Goal: Information Seeking & Learning: Learn about a topic

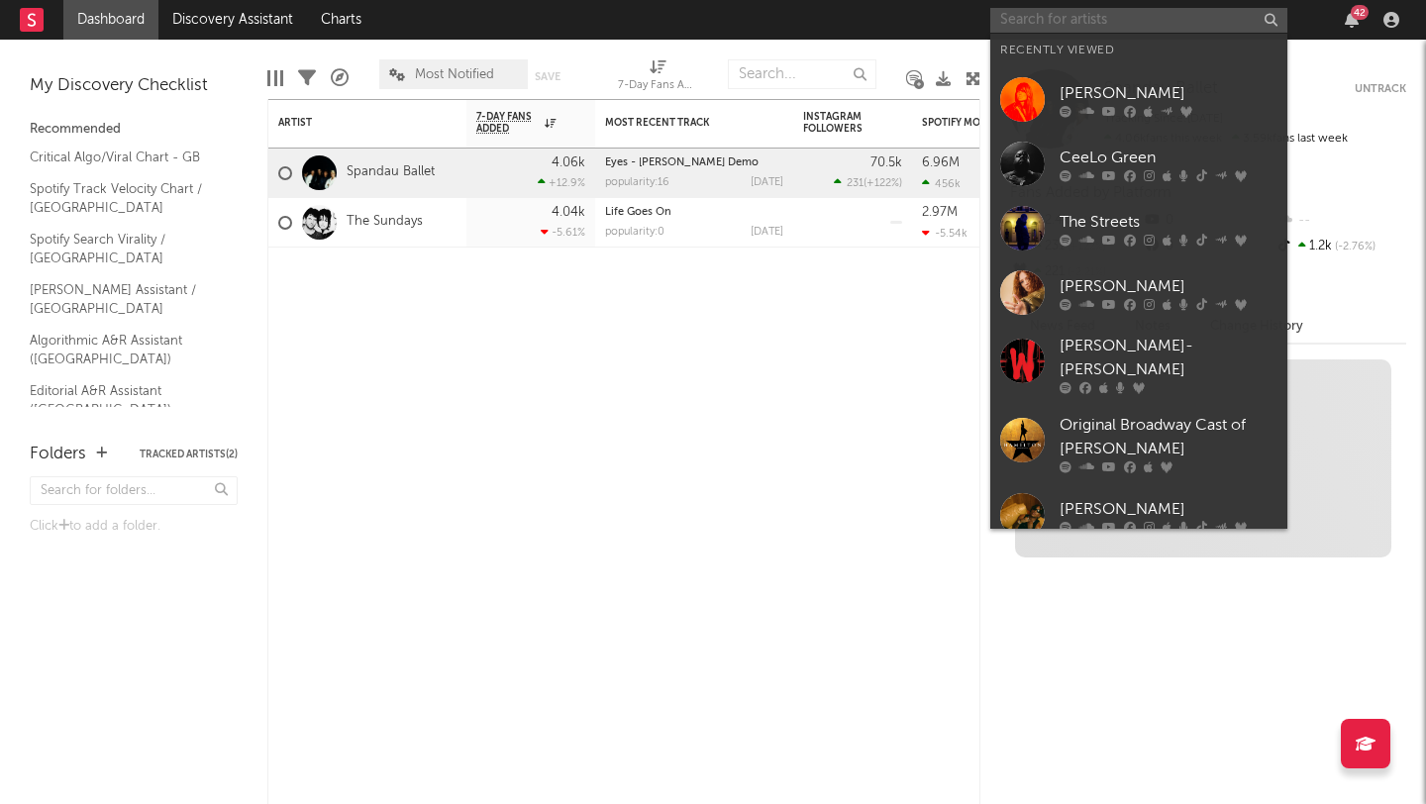
click at [1015, 22] on input "text" at bounding box center [1138, 20] width 297 height 25
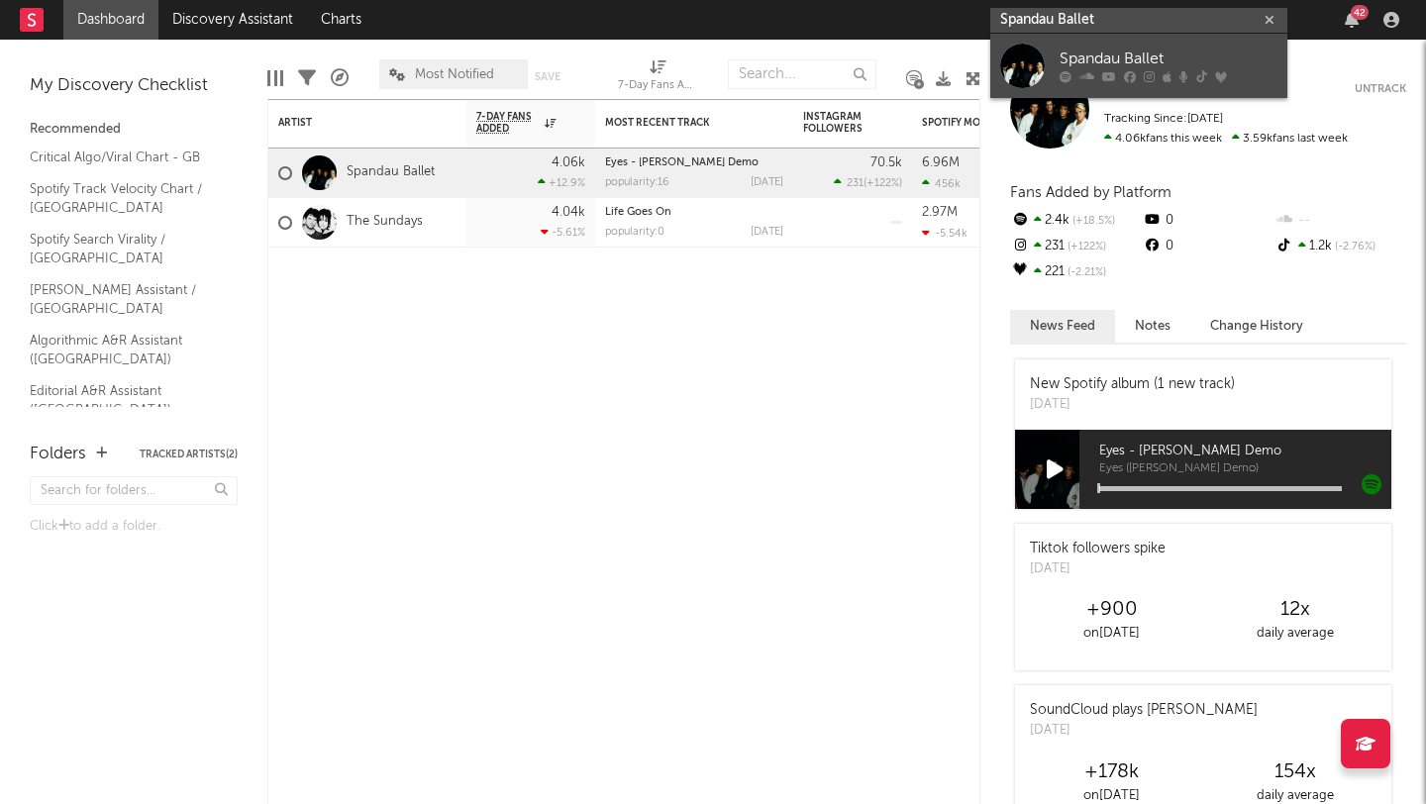
type input "Spandau Ballet"
click at [1101, 50] on div "Spandau Ballet" at bounding box center [1168, 60] width 218 height 24
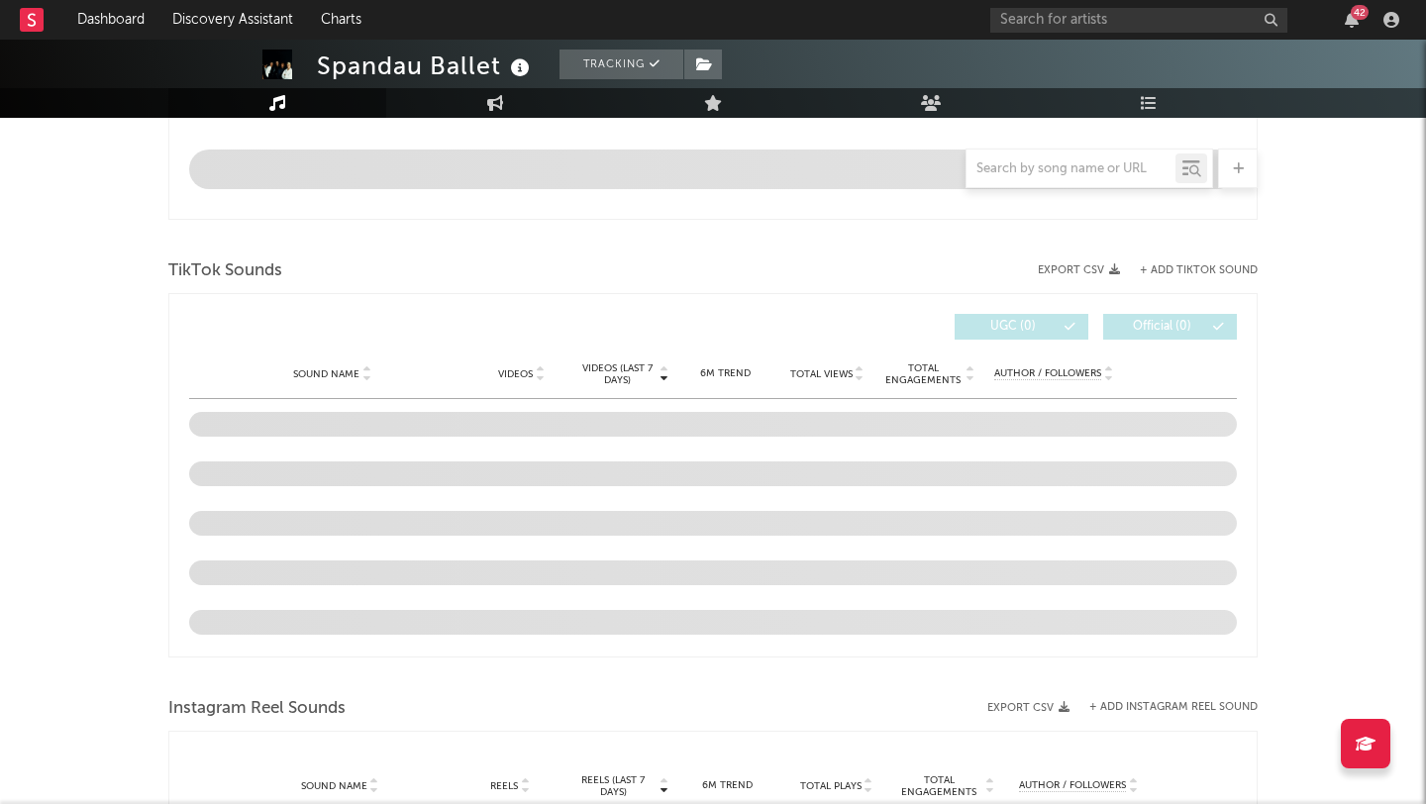
select select "6m"
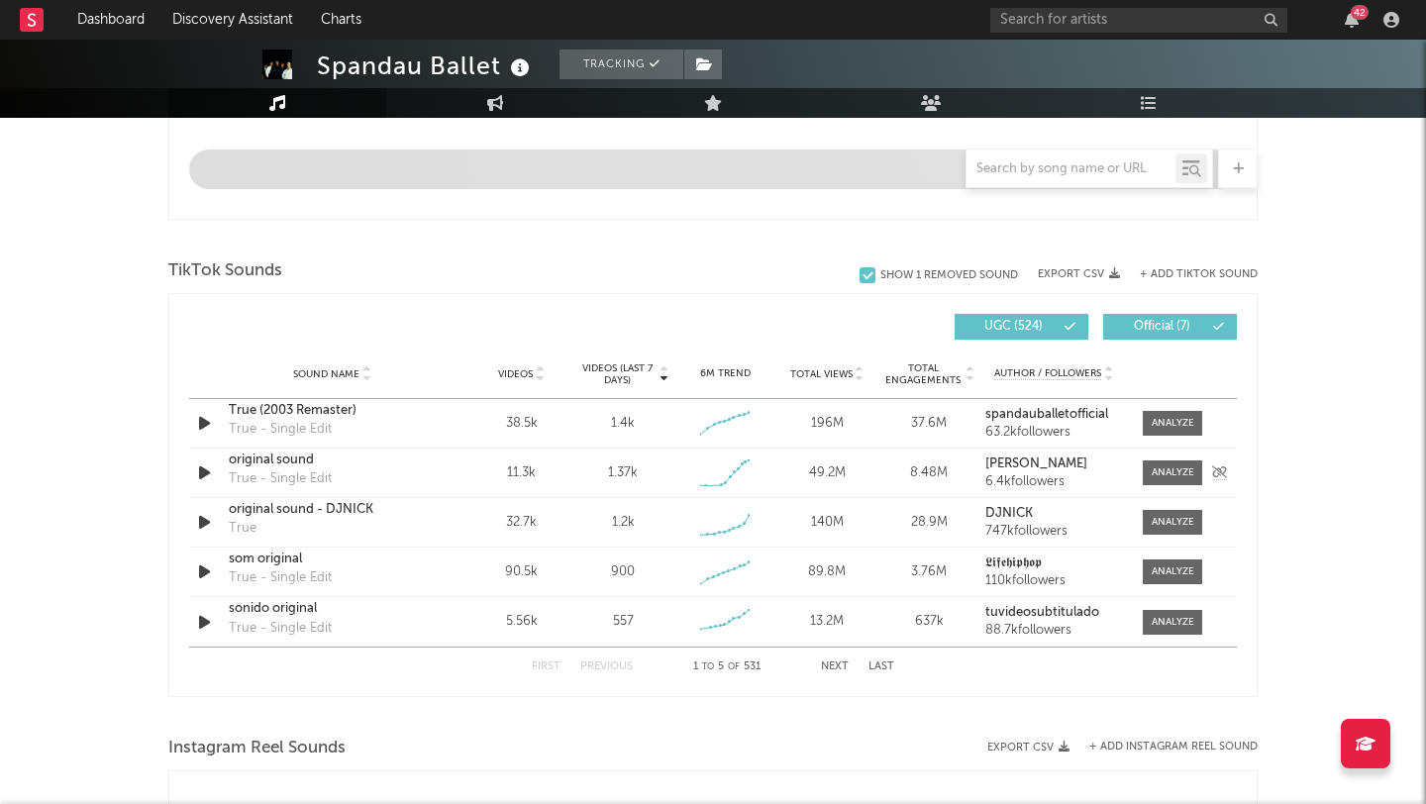
scroll to position [1215, 0]
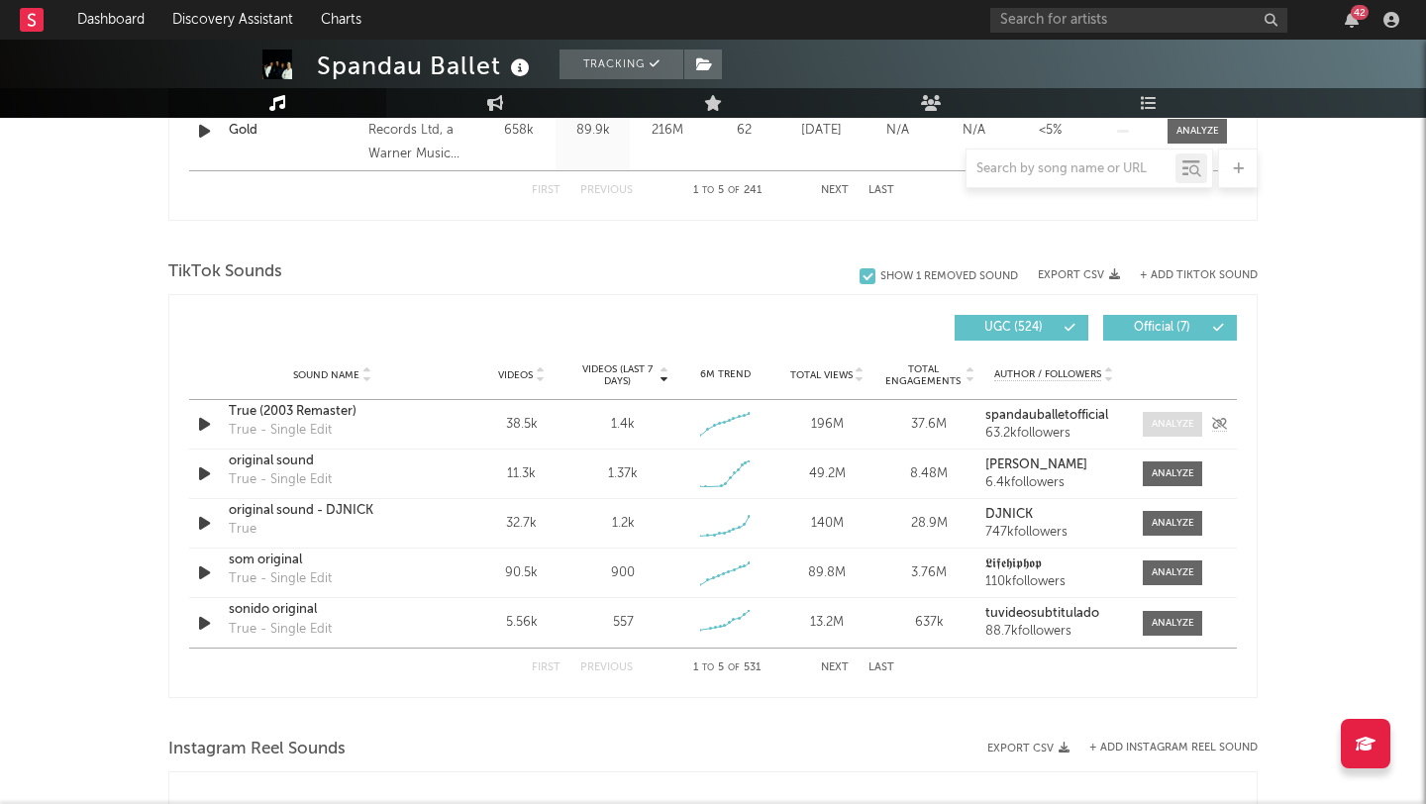
click at [1168, 427] on div at bounding box center [1172, 424] width 43 height 15
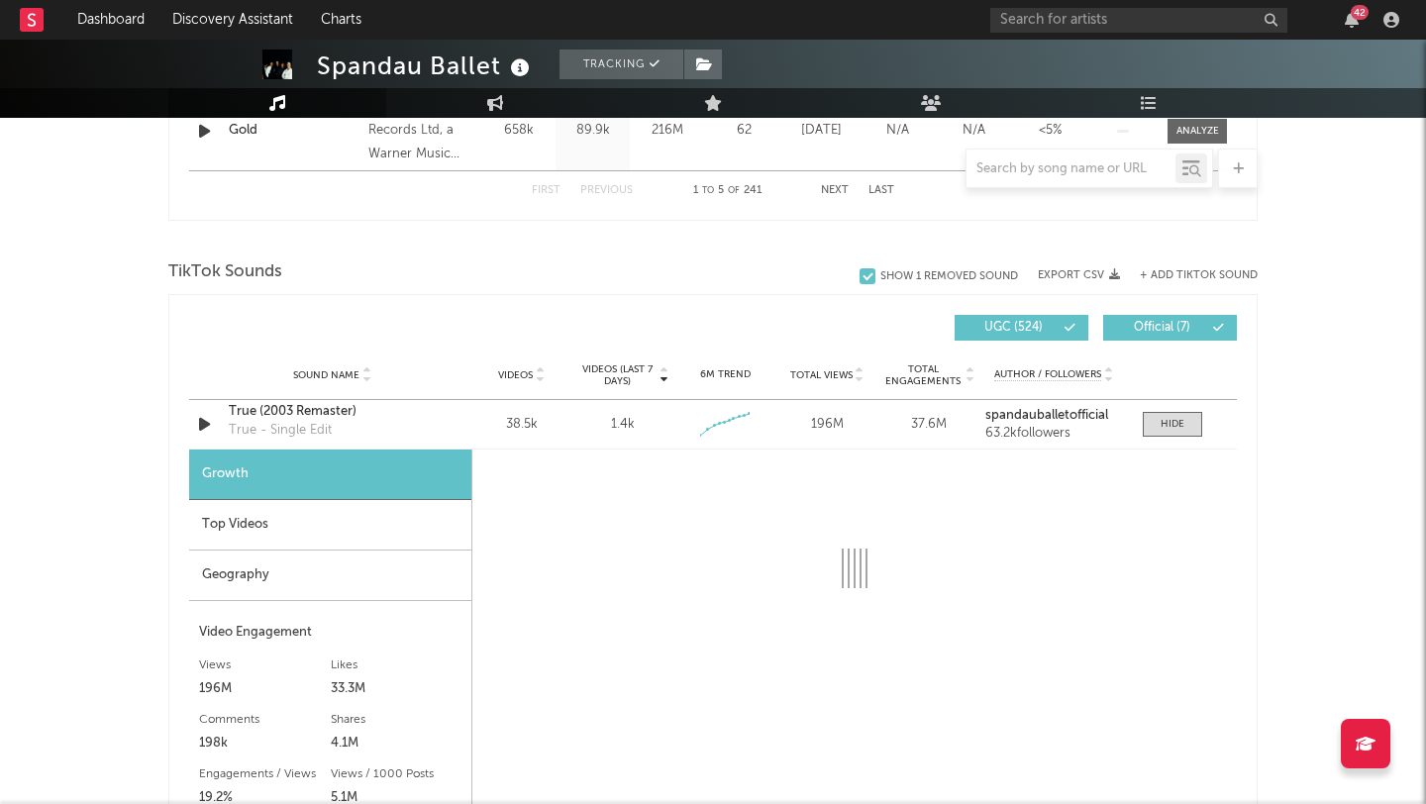
click at [396, 538] on div "Top Videos" at bounding box center [330, 525] width 282 height 50
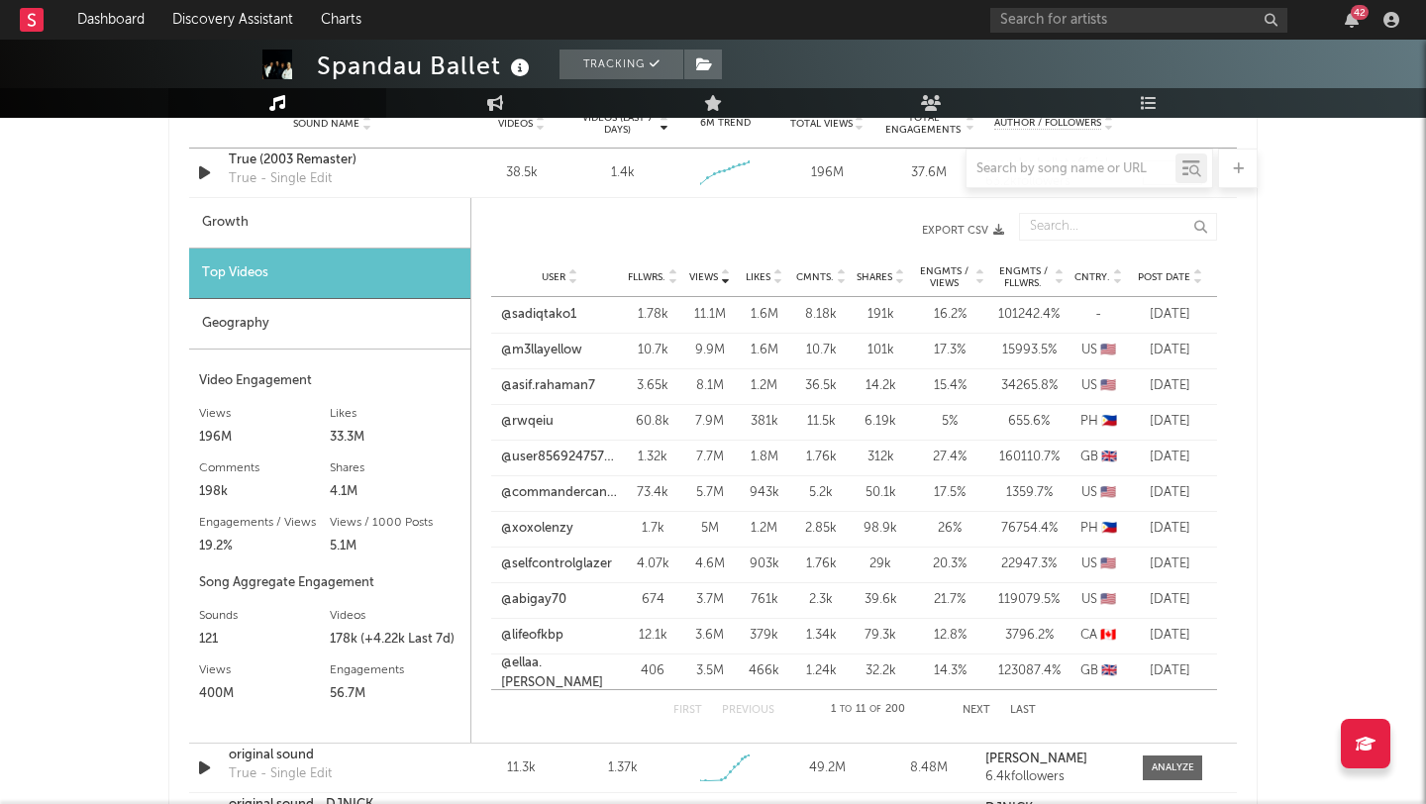
scroll to position [1436, 0]
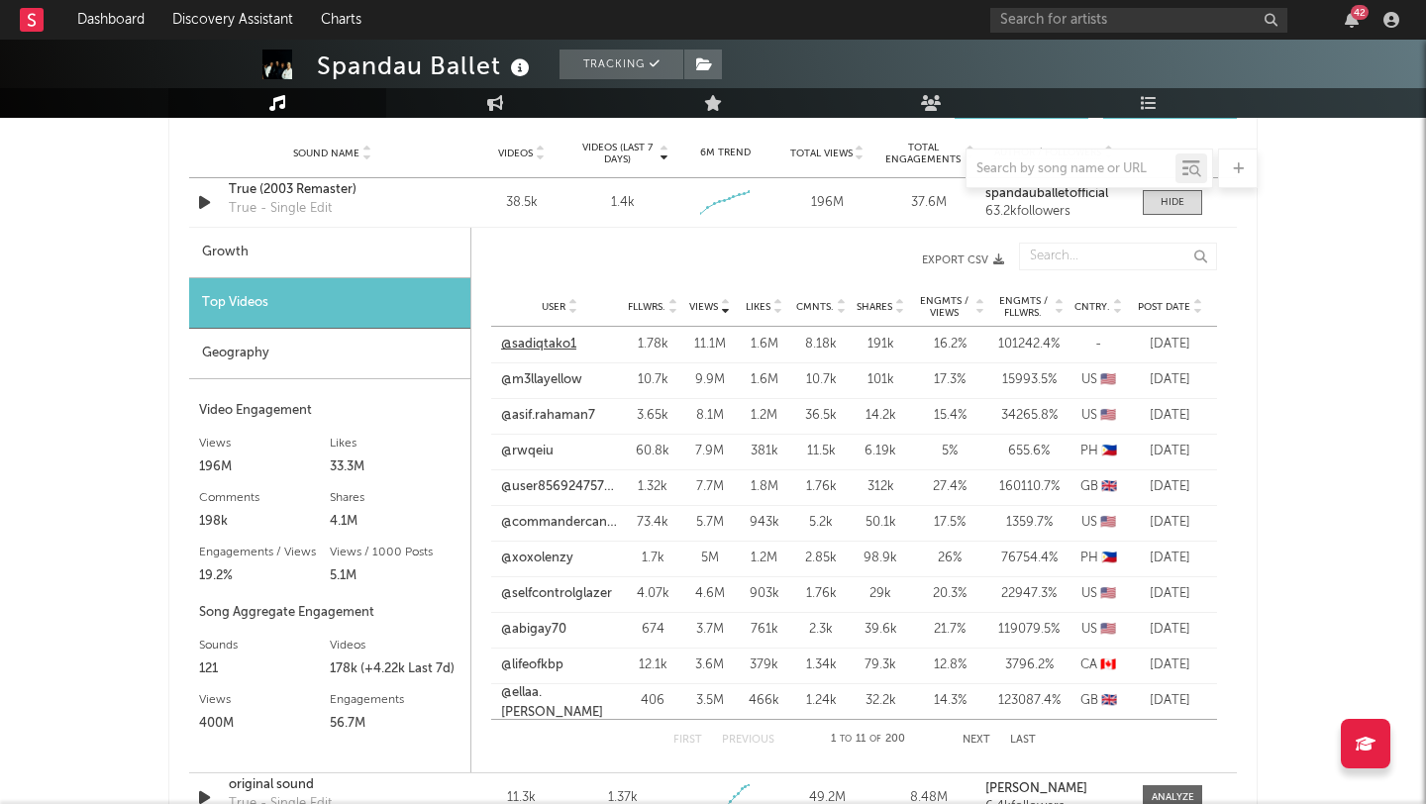
click at [535, 347] on link "@sadiqtako1" at bounding box center [538, 345] width 75 height 20
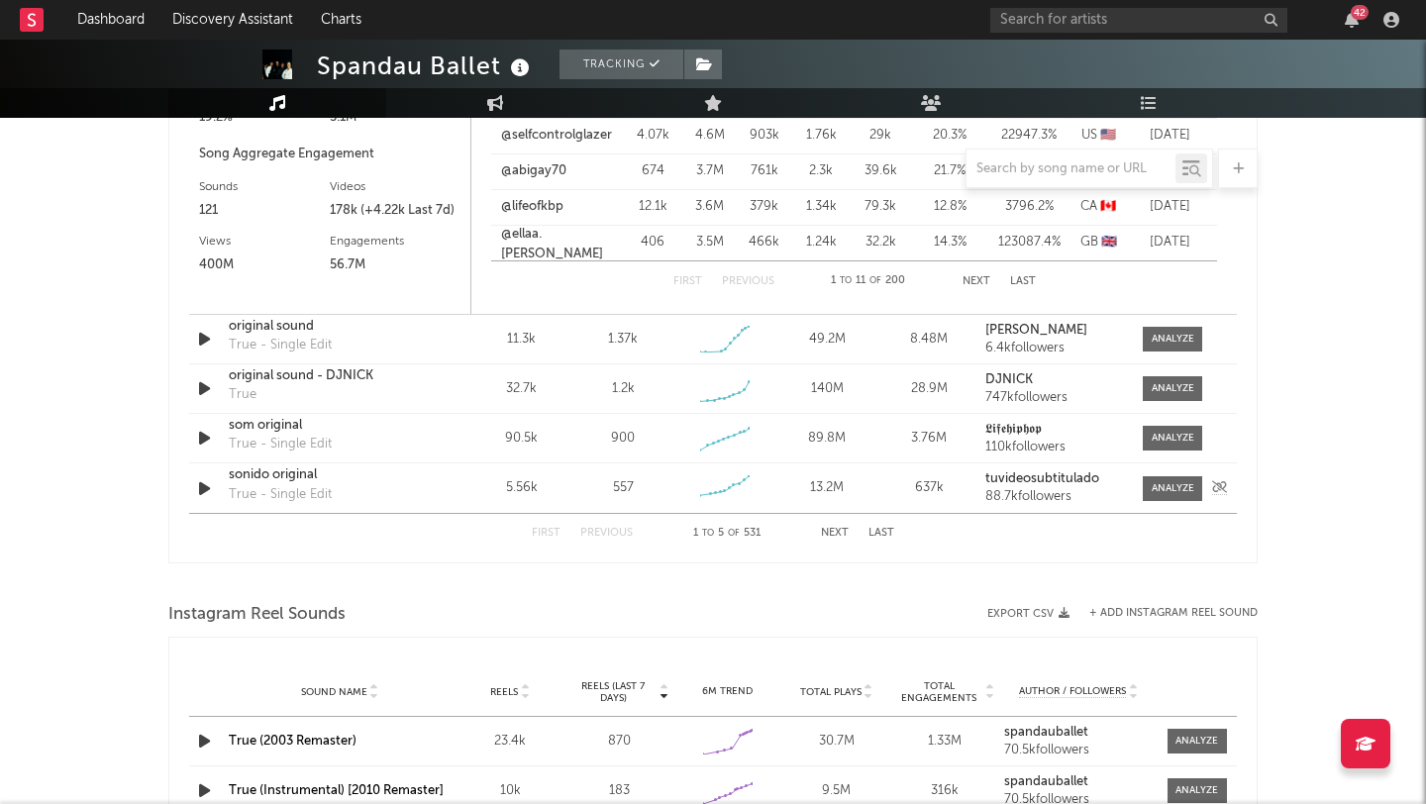
scroll to position [1892, 0]
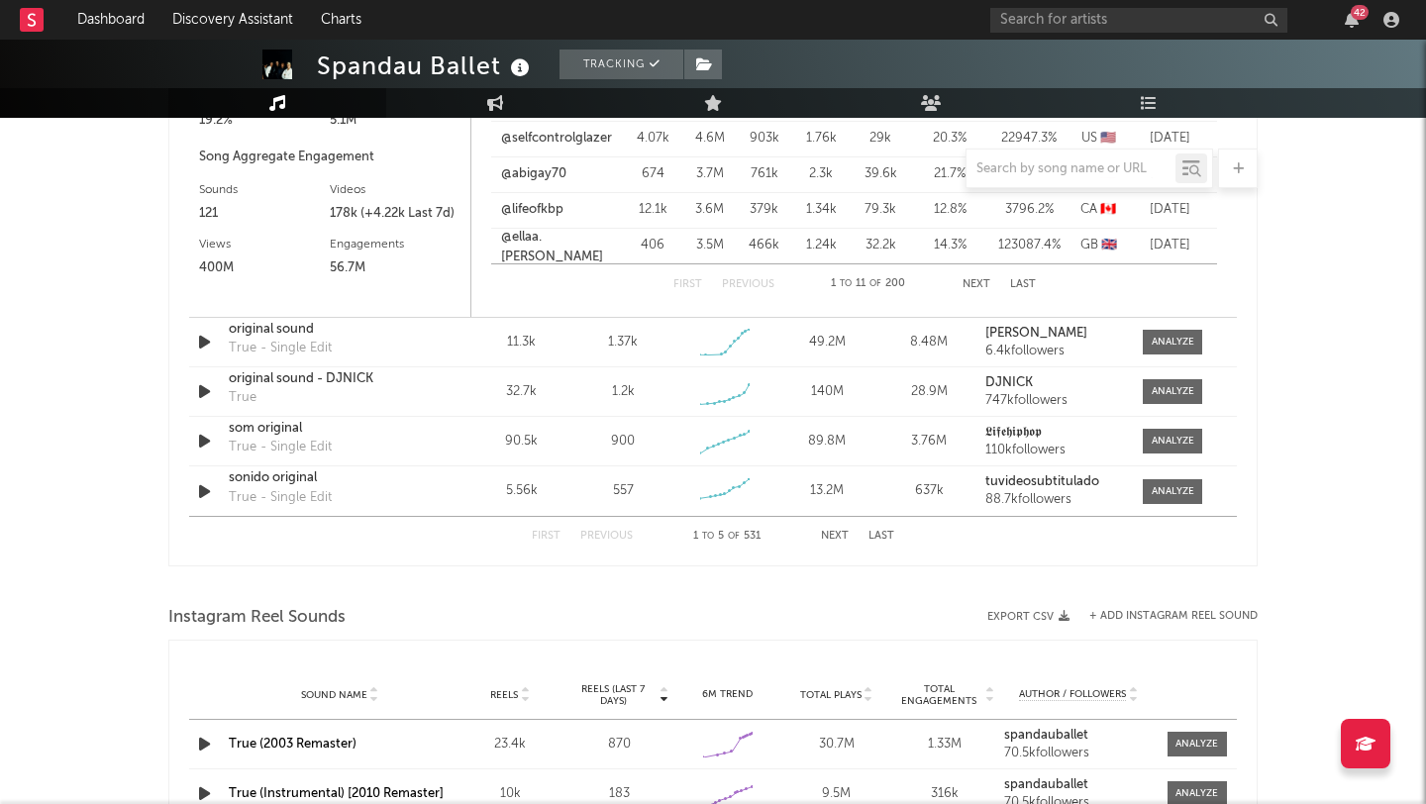
click at [832, 549] on div "First Previous 1 to 5 of 531 Next Last" at bounding box center [713, 536] width 362 height 39
click at [832, 543] on div "First Previous 1 to 5 of 531 Next Last" at bounding box center [713, 536] width 362 height 39
click at [832, 537] on button "Next" at bounding box center [835, 536] width 28 height 11
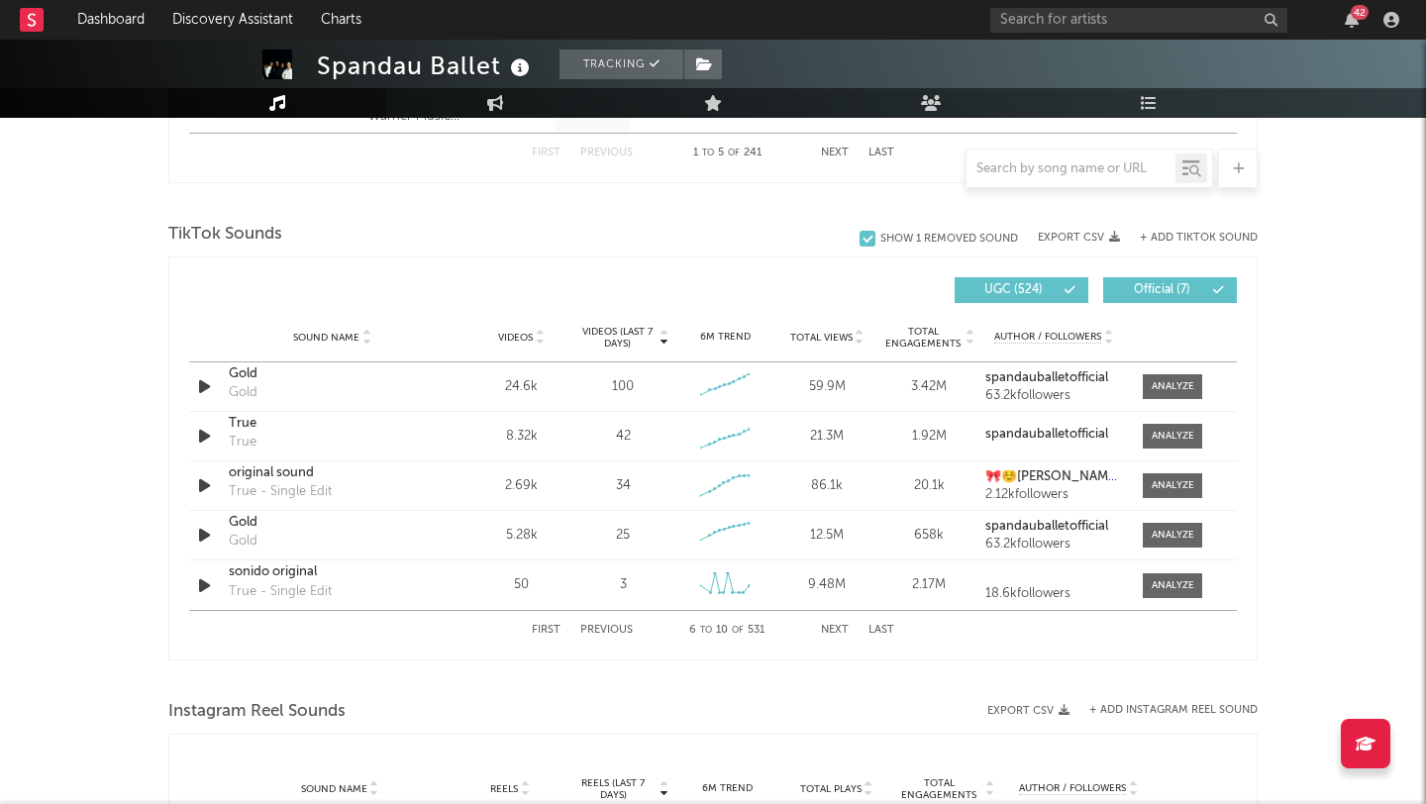
scroll to position [1251, 0]
click at [1167, 380] on div at bounding box center [1172, 387] width 43 height 15
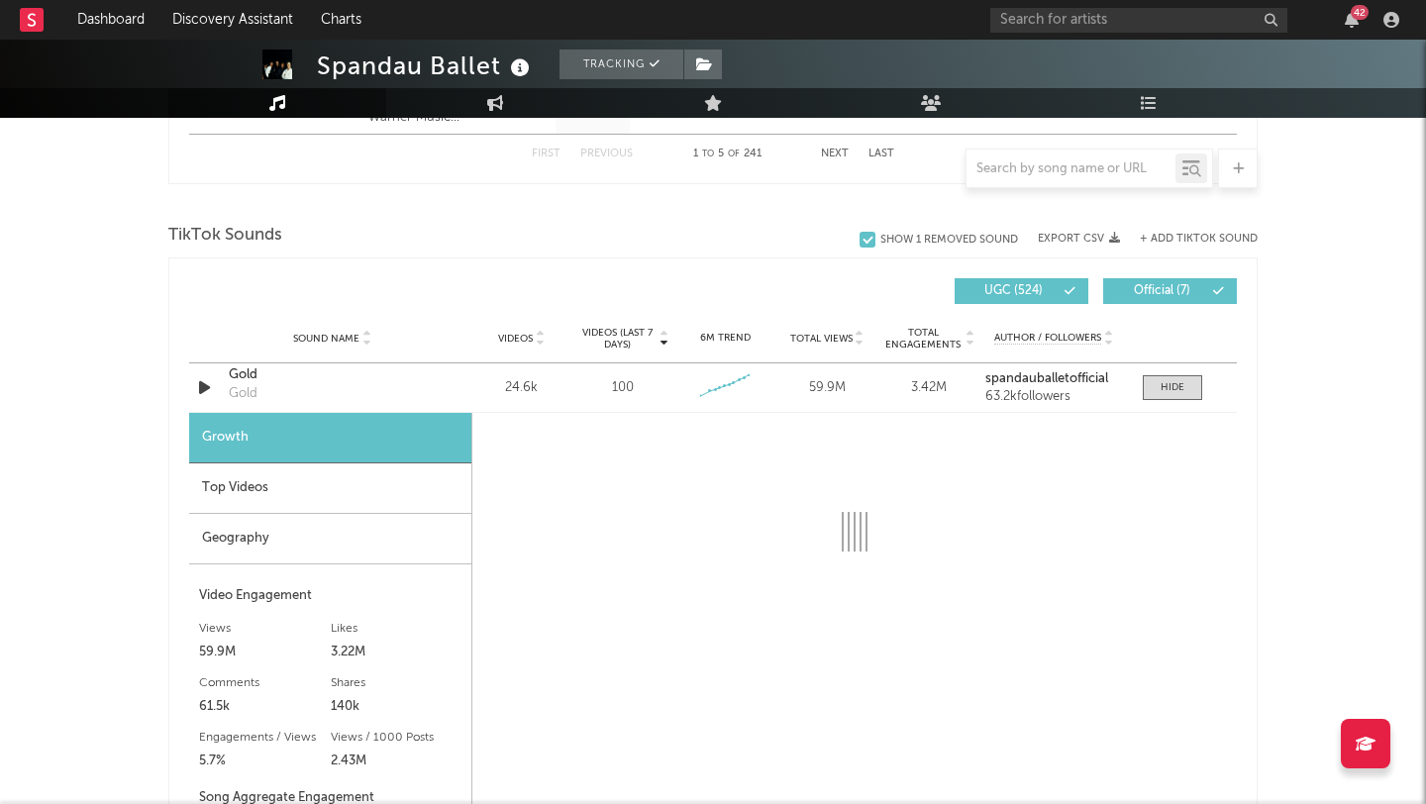
click at [269, 482] on div "Top Videos" at bounding box center [330, 488] width 282 height 50
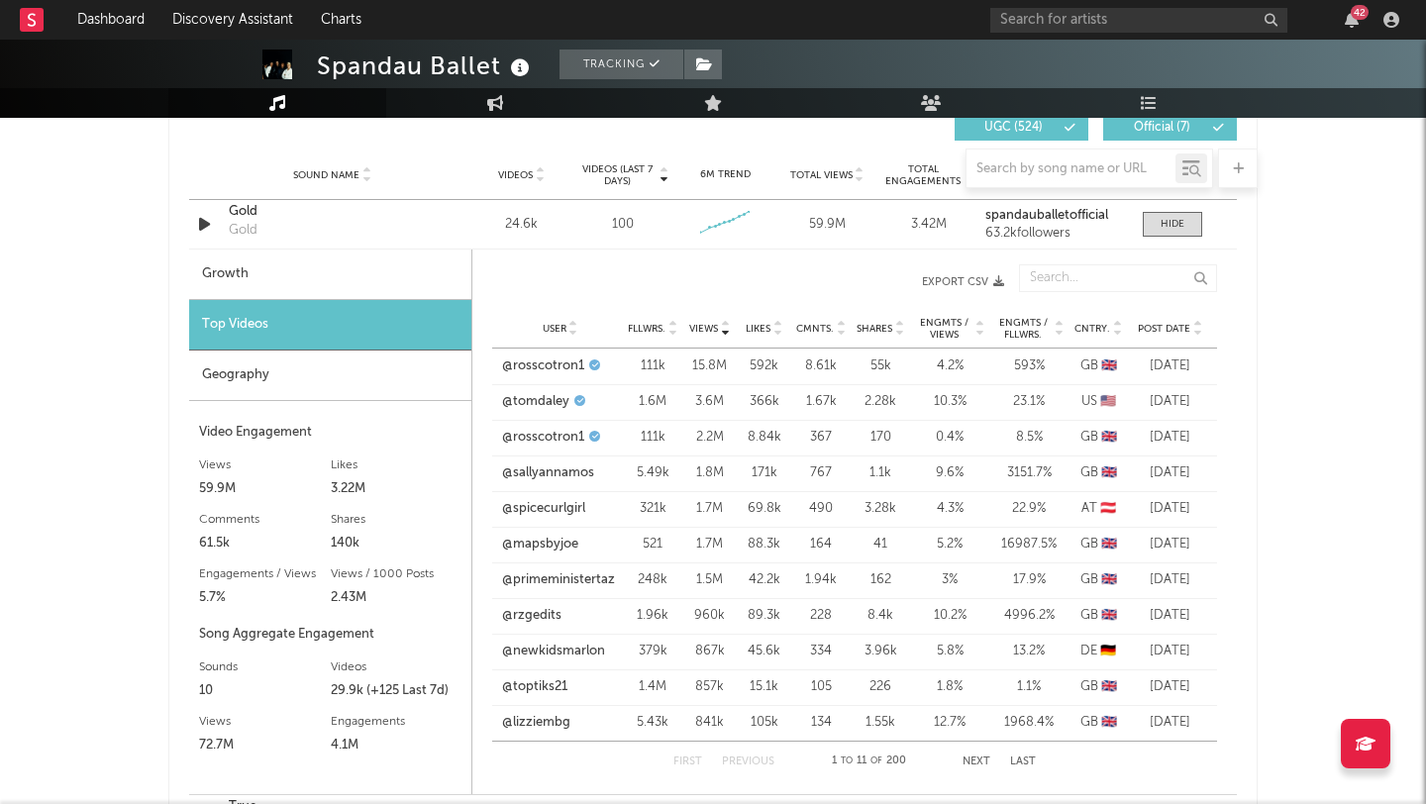
scroll to position [1436, 0]
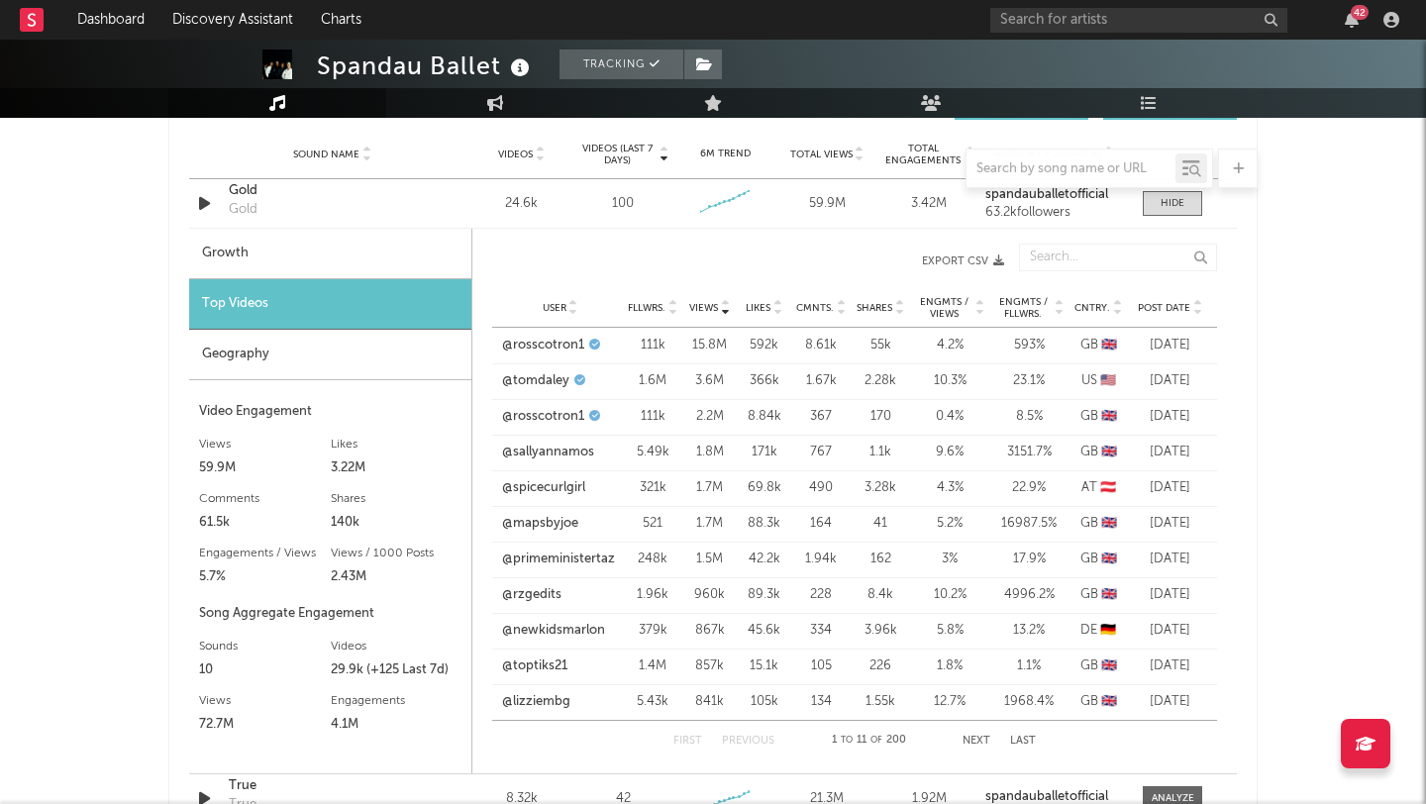
click at [1195, 310] on icon at bounding box center [1197, 312] width 10 height 8
click at [562, 417] on link "@therealsoapzy" at bounding box center [548, 417] width 95 height 20
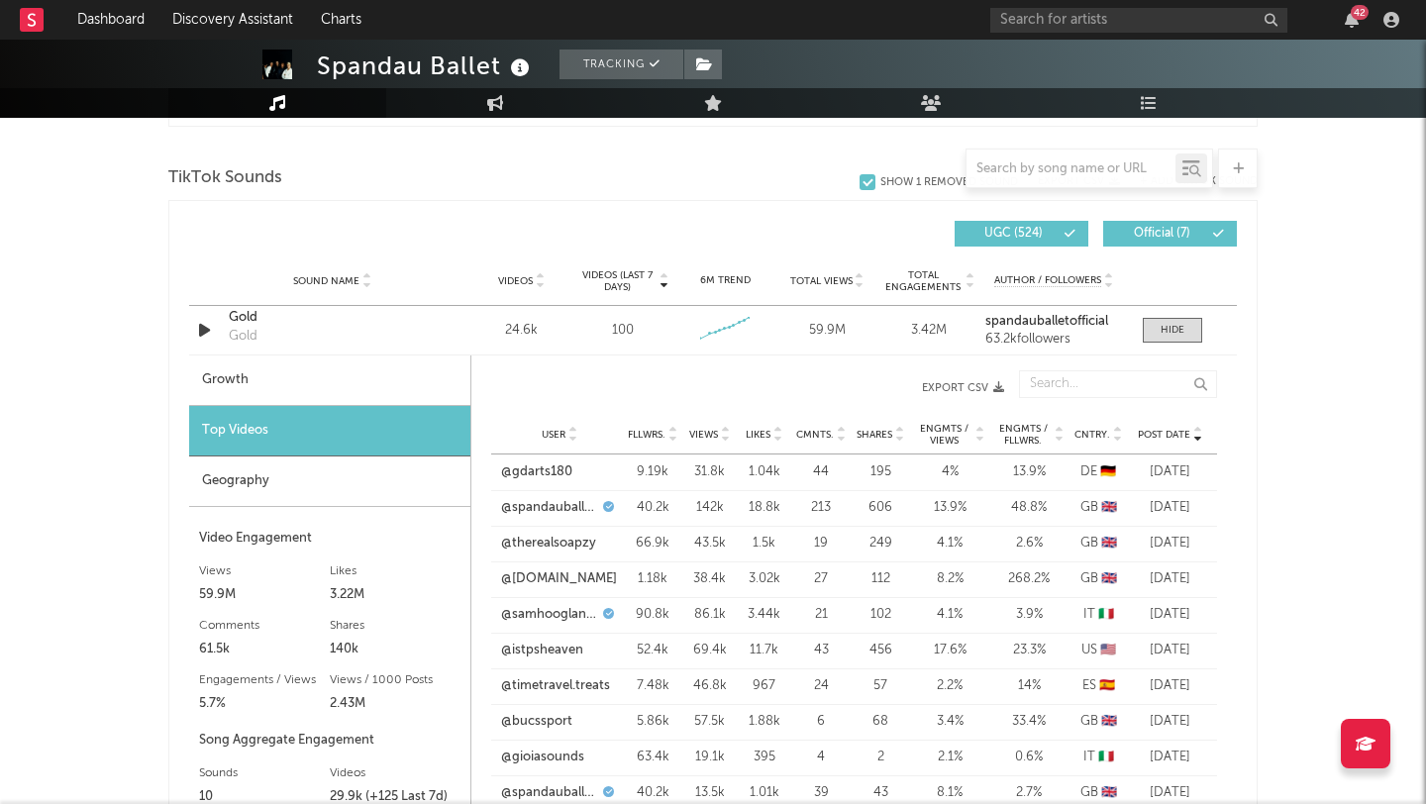
scroll to position [1308, 0]
click at [1144, 325] on span at bounding box center [1171, 331] width 59 height 25
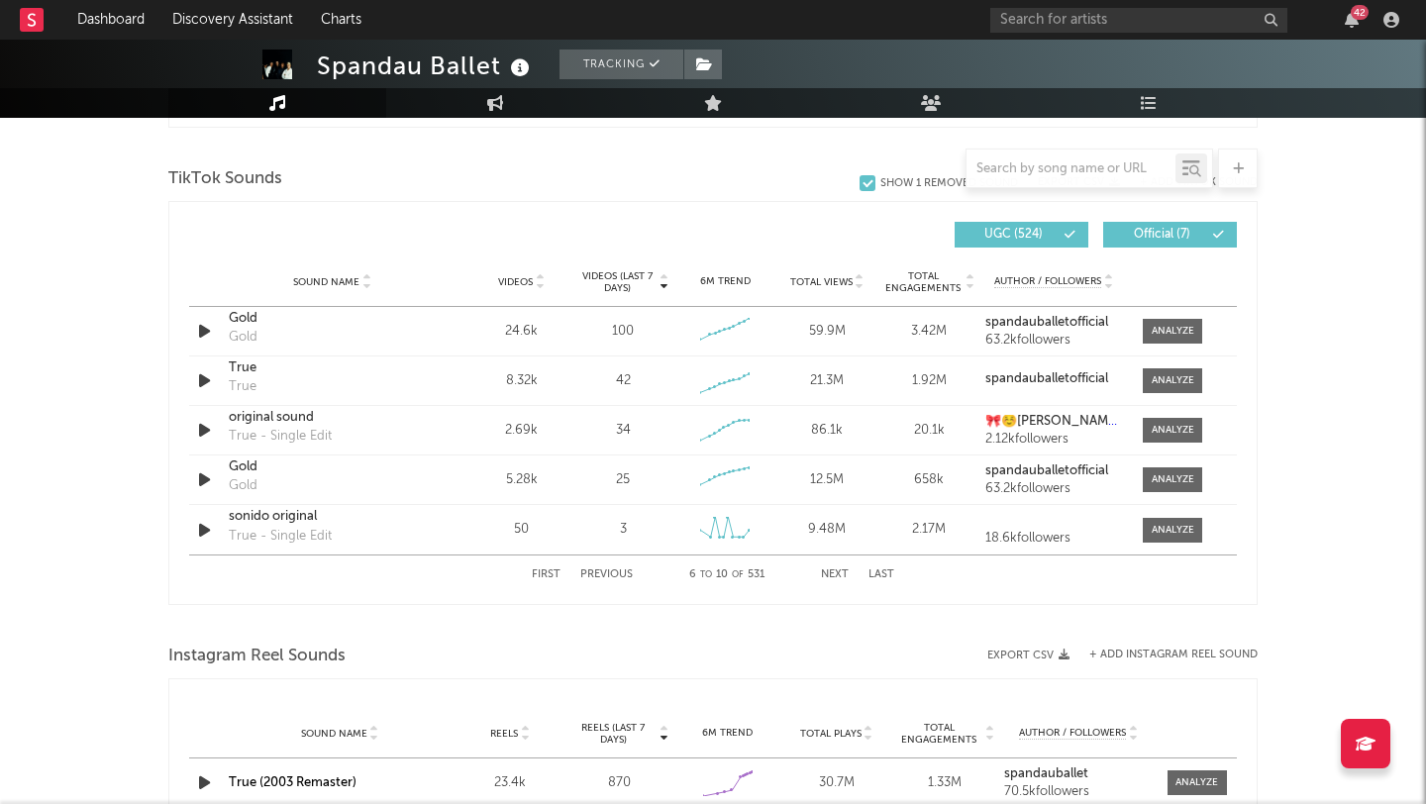
click at [615, 561] on div "First Previous 6 to 10 of 531 Next Last" at bounding box center [713, 574] width 362 height 39
click at [612, 561] on div "First Previous 6 to 10 of 531 Next Last" at bounding box center [713, 574] width 362 height 39
click at [608, 569] on button "Previous" at bounding box center [606, 574] width 52 height 11
select select "6m"
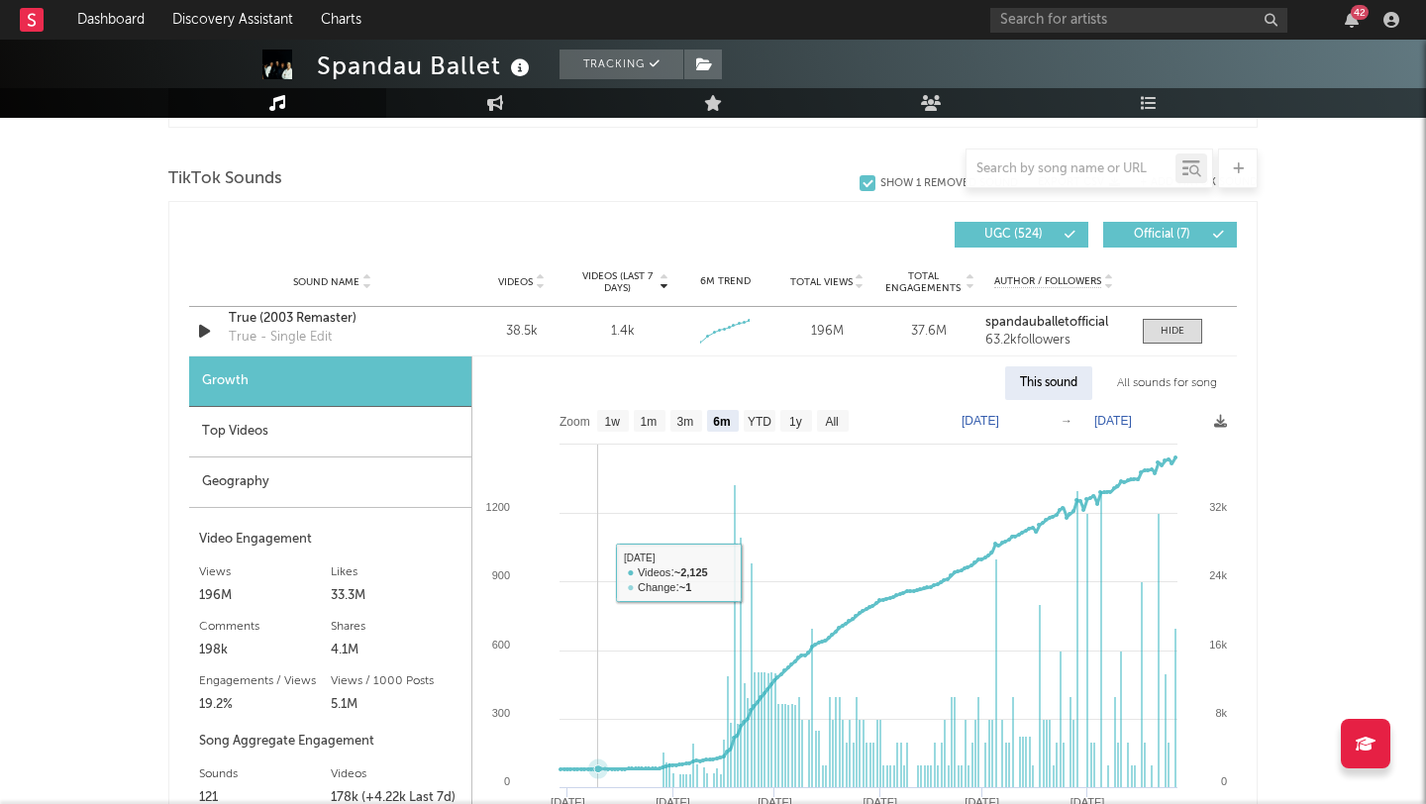
click at [600, 572] on rect at bounding box center [854, 650] width 764 height 501
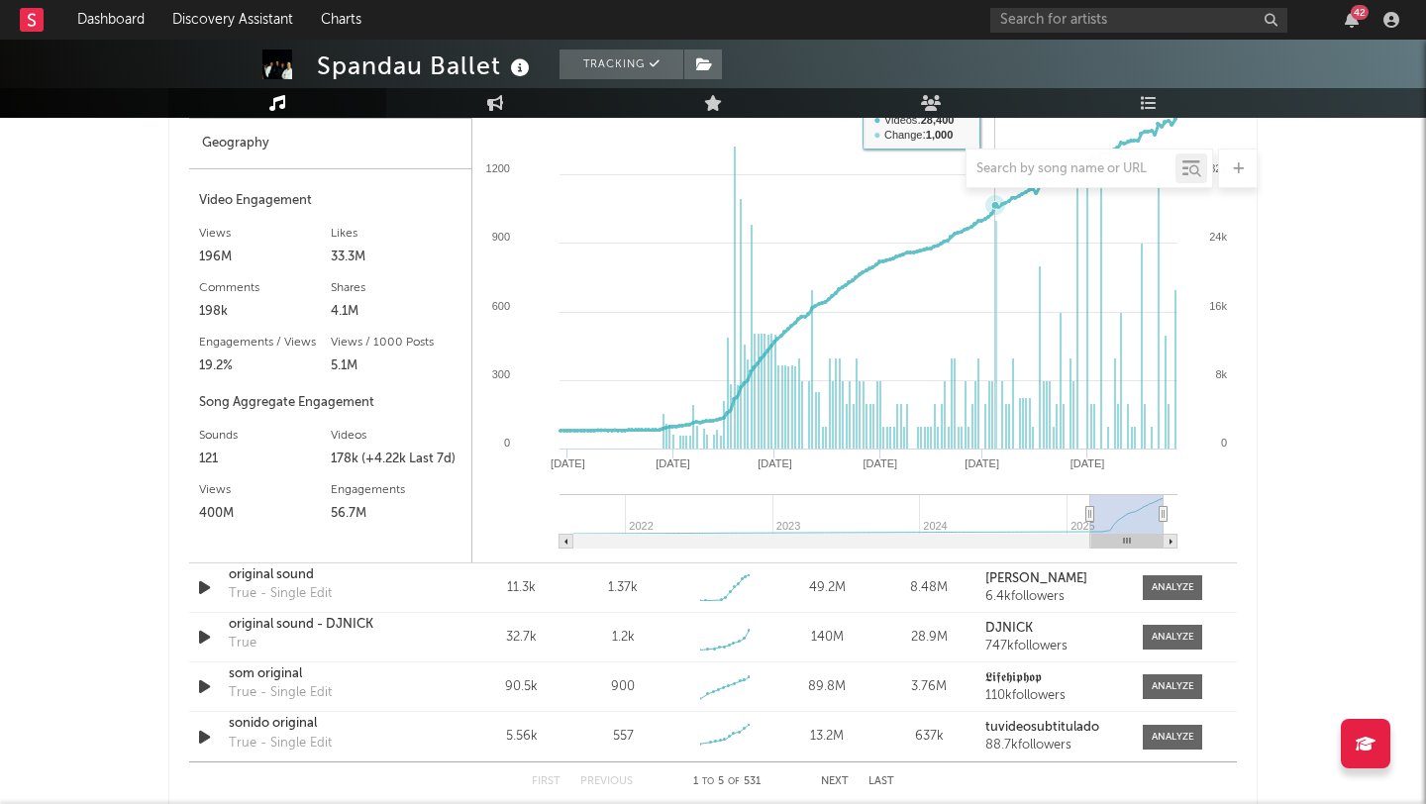
scroll to position [1838, 0]
